Goal: Contribute content

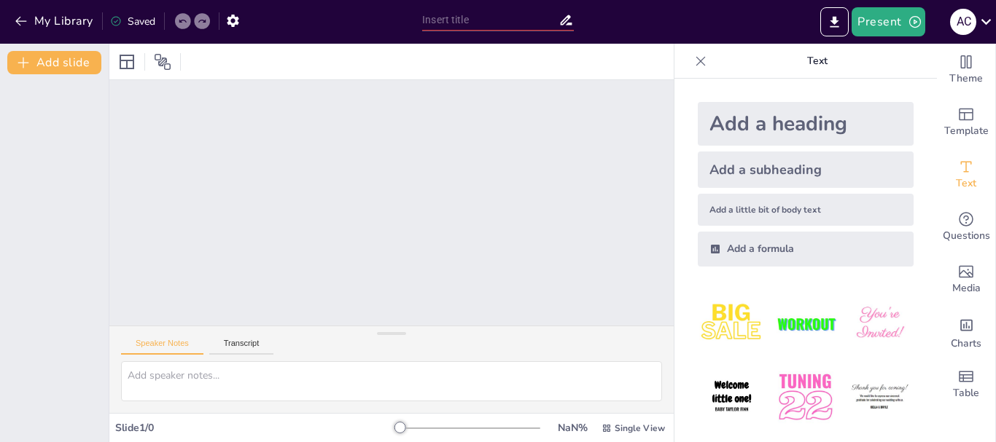
click at [766, 172] on div "Add a subheading" at bounding box center [806, 170] width 216 height 36
click at [776, 203] on div "Add a little bit of body text" at bounding box center [806, 210] width 216 height 32
click at [736, 314] on img at bounding box center [732, 324] width 68 height 68
click at [169, 348] on button "Speaker Notes" at bounding box center [162, 347] width 82 height 16
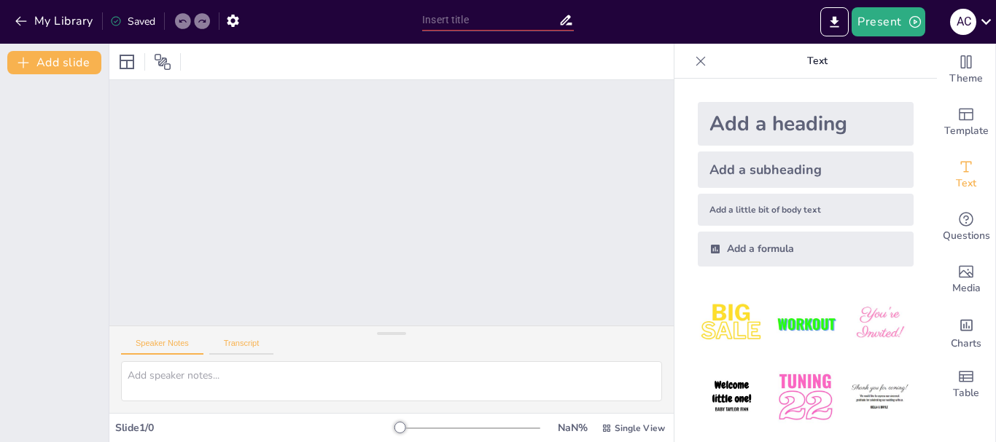
click at [237, 340] on button "Transcript" at bounding box center [241, 347] width 65 height 16
click at [173, 341] on button "Speaker Notes" at bounding box center [162, 347] width 82 height 16
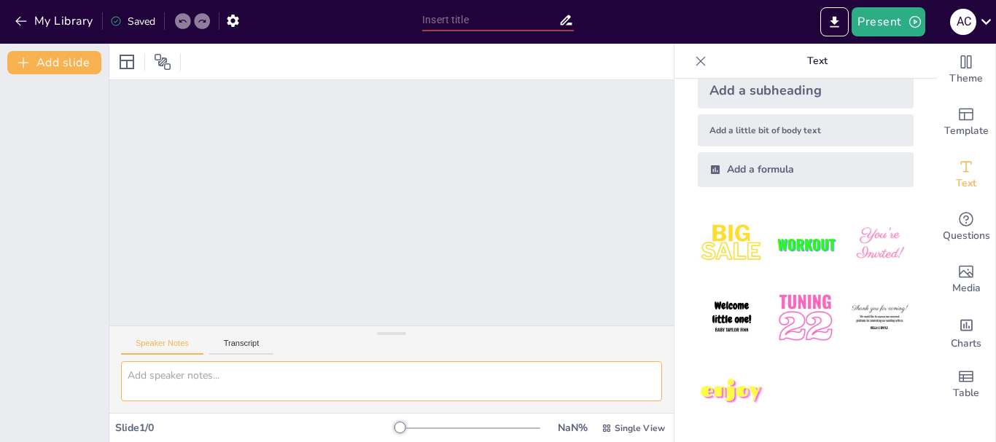
click at [321, 377] on textarea at bounding box center [391, 382] width 541 height 40
drag, startPoint x: 338, startPoint y: 44, endPoint x: 229, endPoint y: 171, distance: 167.5
click at [229, 171] on div at bounding box center [391, 203] width 564 height 246
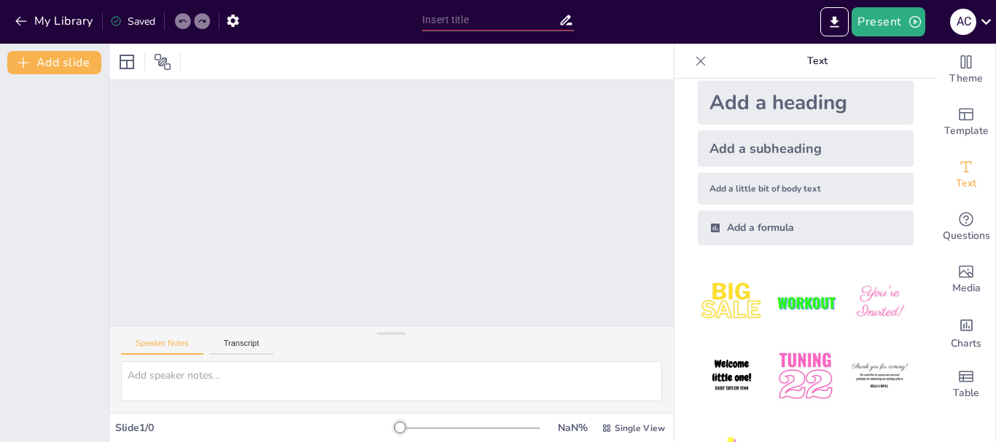
scroll to position [0, 0]
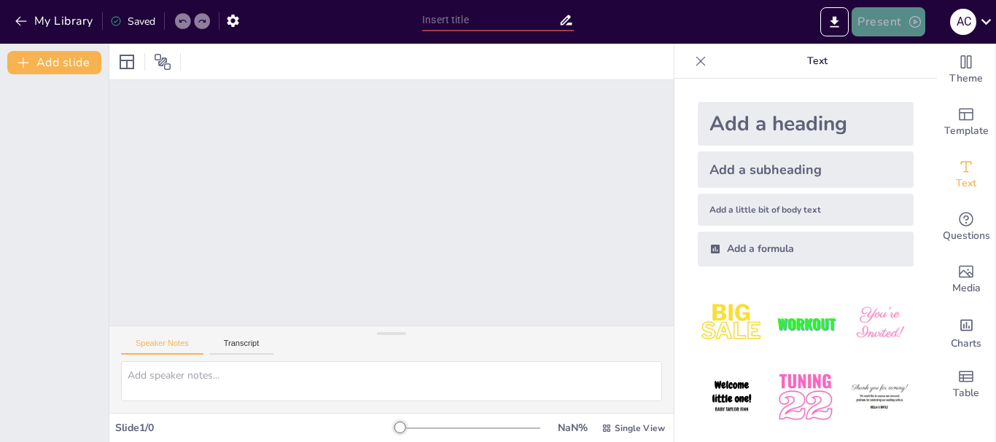
click at [891, 17] on button "Present" at bounding box center [887, 21] width 73 height 29
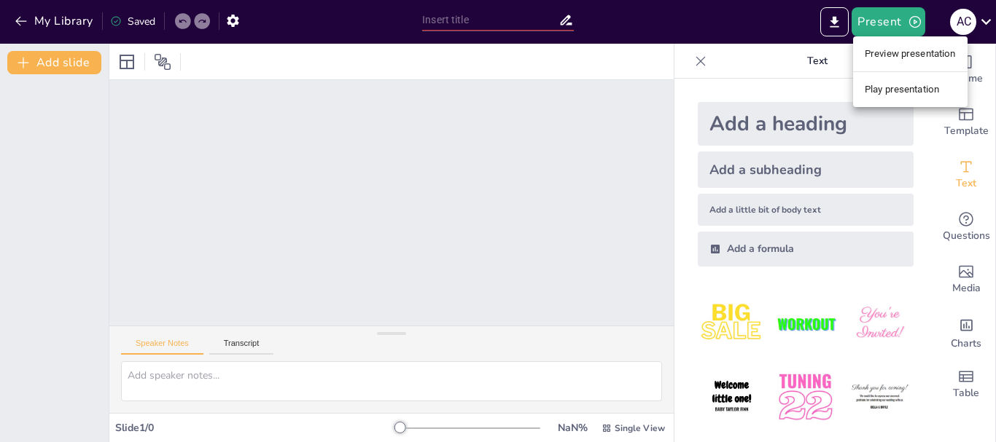
click at [894, 58] on li "Preview presentation" at bounding box center [910, 53] width 114 height 23
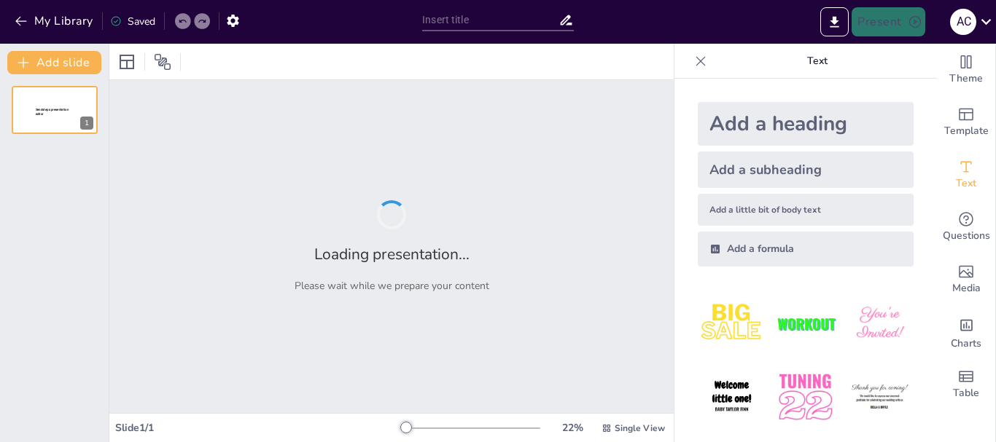
type input "New Sendsteps"
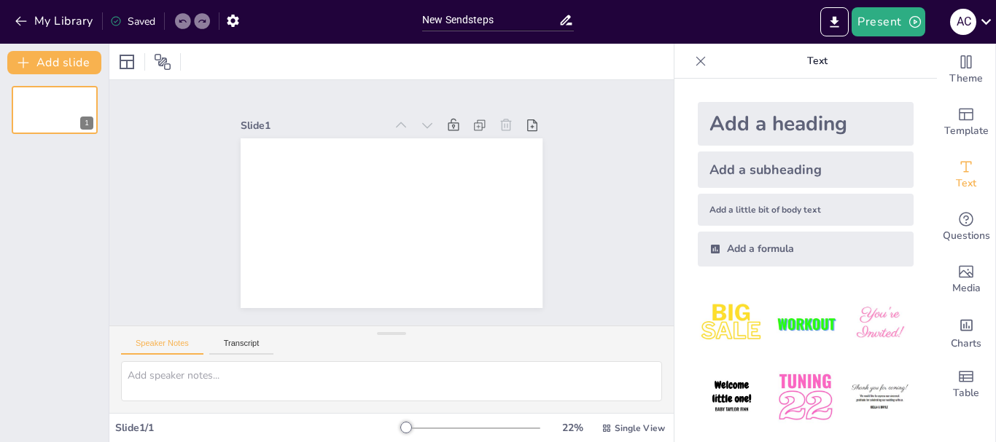
click at [752, 121] on div "Add a heading" at bounding box center [806, 124] width 216 height 44
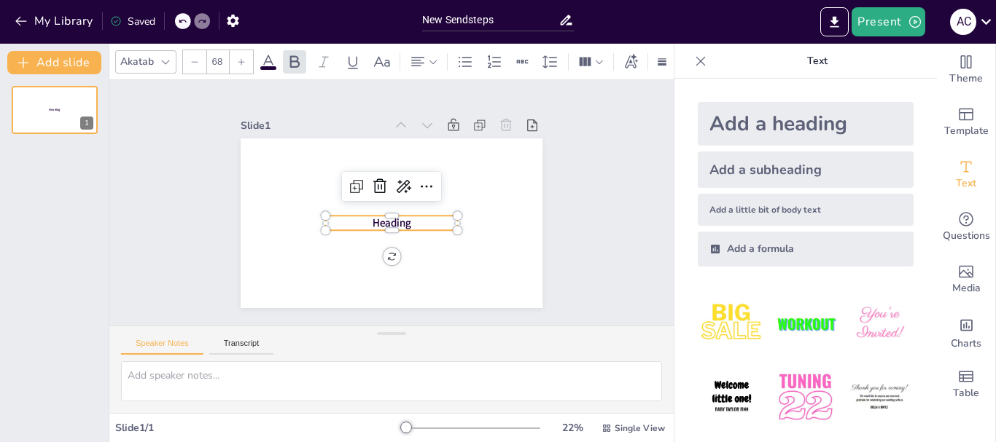
click at [754, 170] on div "Add a subheading" at bounding box center [806, 170] width 216 height 36
click at [759, 208] on div "Add a little bit of body text" at bounding box center [806, 210] width 216 height 32
type input "26"
click at [183, 21] on icon at bounding box center [182, 21] width 9 height 9
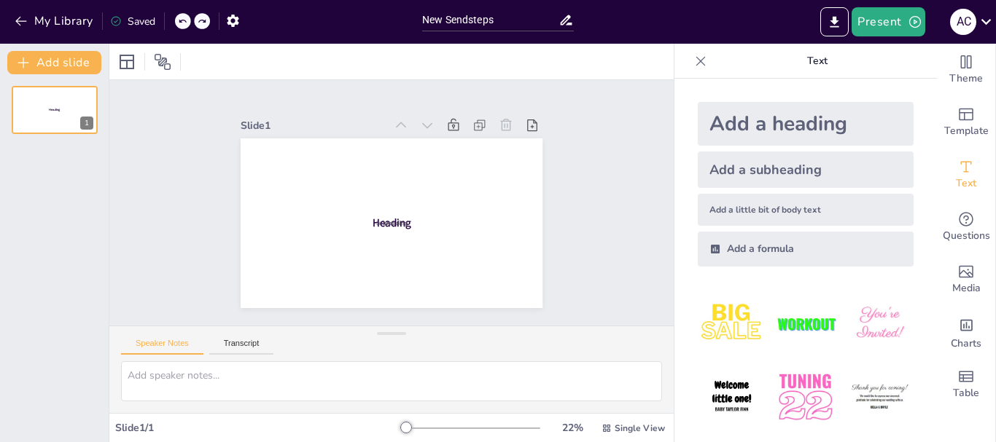
click at [183, 21] on icon at bounding box center [182, 21] width 9 height 9
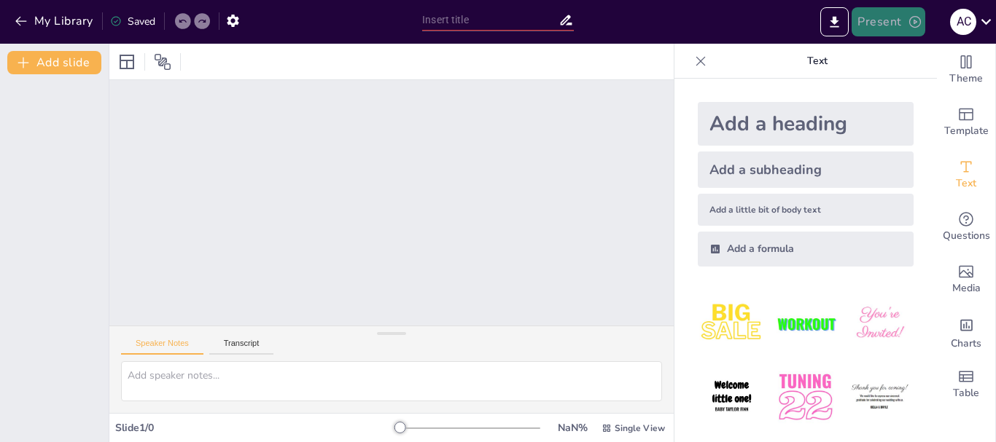
click at [878, 34] on button "Present" at bounding box center [887, 21] width 73 height 29
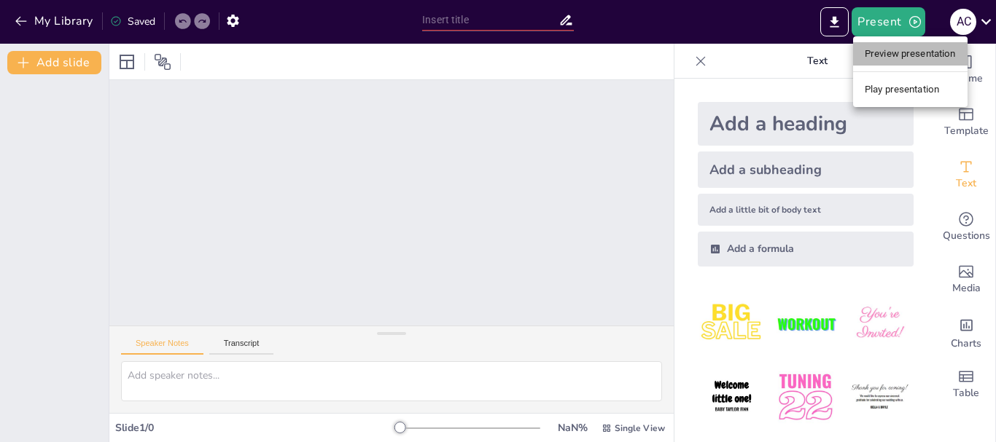
click at [885, 50] on li "Preview presentation" at bounding box center [910, 53] width 114 height 23
